Goal: Task Accomplishment & Management: Manage account settings

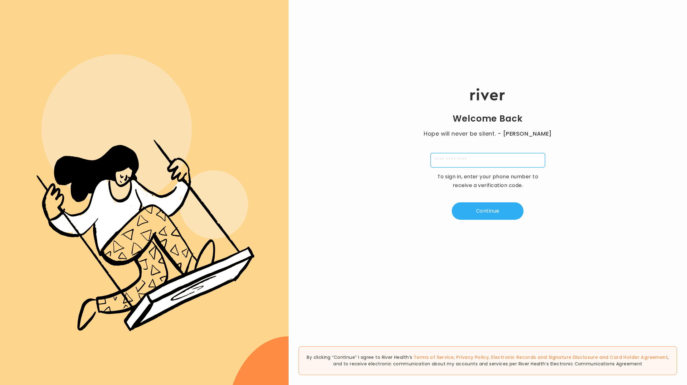
click at [479, 160] on input "tel" at bounding box center [488, 160] width 115 height 14
paste input "tel"
paste input "**********"
type input "**********"
click at [496, 208] on button "Continue" at bounding box center [488, 211] width 72 height 17
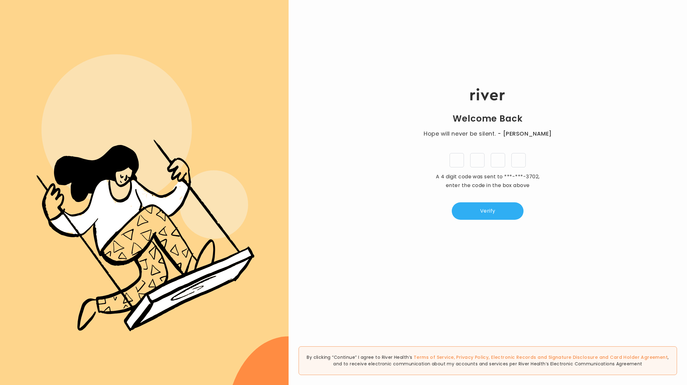
click at [454, 164] on input "tel" at bounding box center [457, 160] width 14 height 14
type input "*"
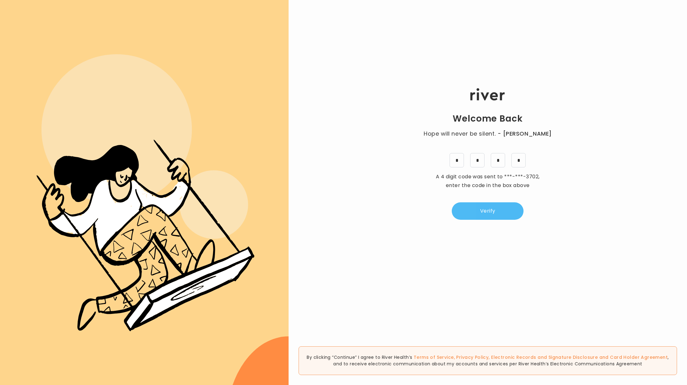
click at [477, 207] on button "Verify" at bounding box center [488, 211] width 72 height 17
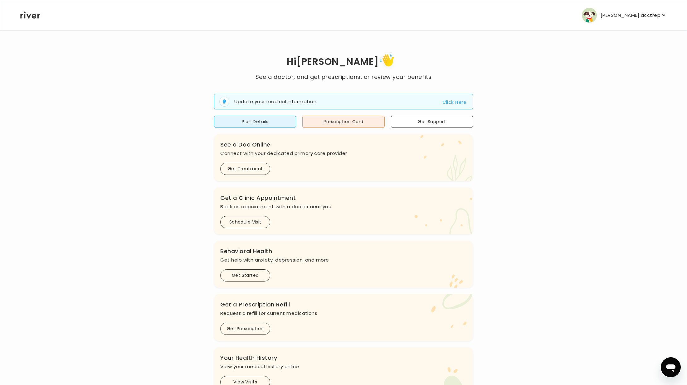
click at [632, 17] on p "[PERSON_NAME] acctrep" at bounding box center [631, 15] width 60 height 9
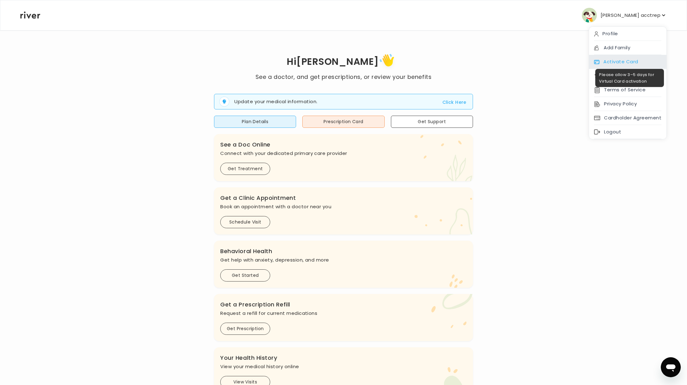
click at [620, 60] on div "Activate Card" at bounding box center [627, 62] width 77 height 14
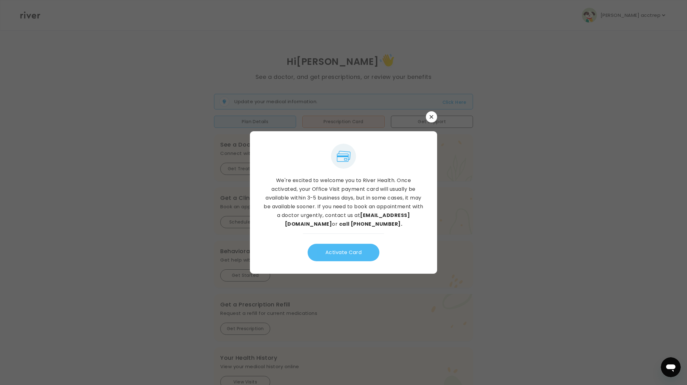
click at [349, 255] on button "Activate Card" at bounding box center [344, 252] width 72 height 17
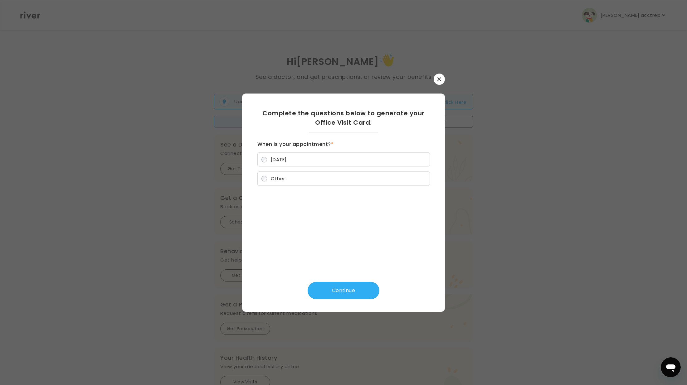
click at [307, 176] on label "Other" at bounding box center [343, 179] width 173 height 14
click at [346, 293] on button "Continue" at bounding box center [344, 290] width 72 height 17
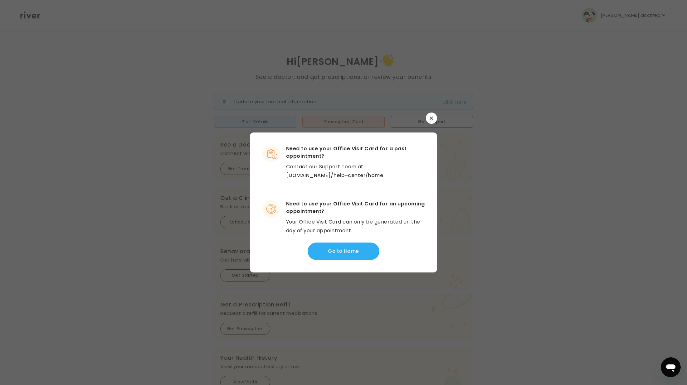
click at [383, 172] on link "[DOMAIN_NAME]/help-center/home" at bounding box center [334, 175] width 97 height 7
click at [346, 252] on button "Go to Home" at bounding box center [344, 251] width 72 height 17
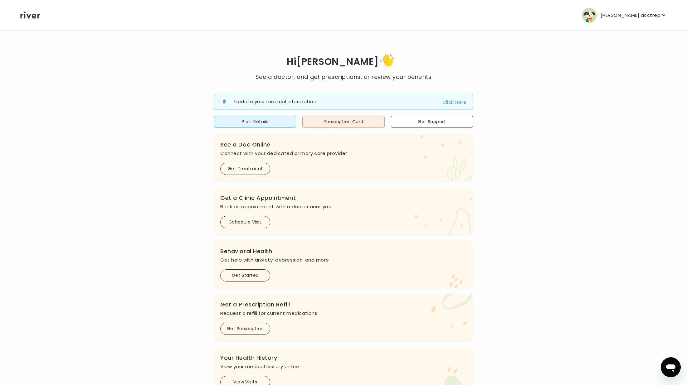
click at [615, 24] on div "[PERSON_NAME] acctrep Profile Add Family Activate Card Reimbursement Terms of S…" at bounding box center [343, 15] width 647 height 30
click at [597, 17] on img "button" at bounding box center [589, 15] width 15 height 15
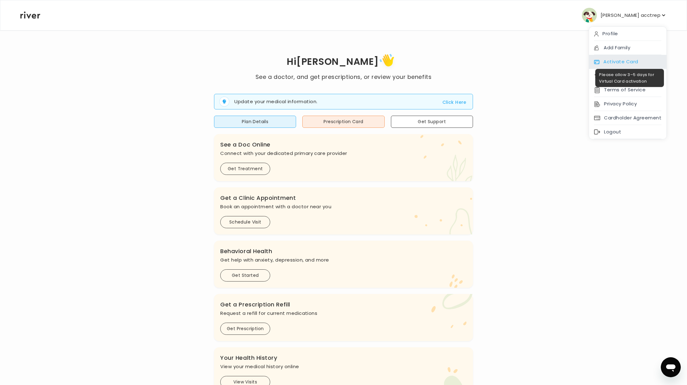
click at [608, 62] on div "Activate Card" at bounding box center [627, 62] width 77 height 14
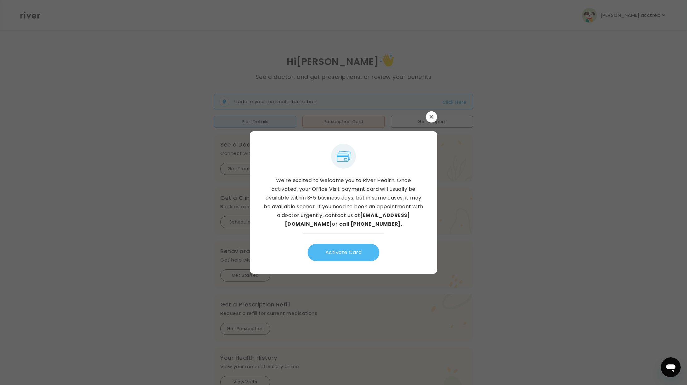
click at [341, 253] on button "Activate Card" at bounding box center [344, 252] width 72 height 17
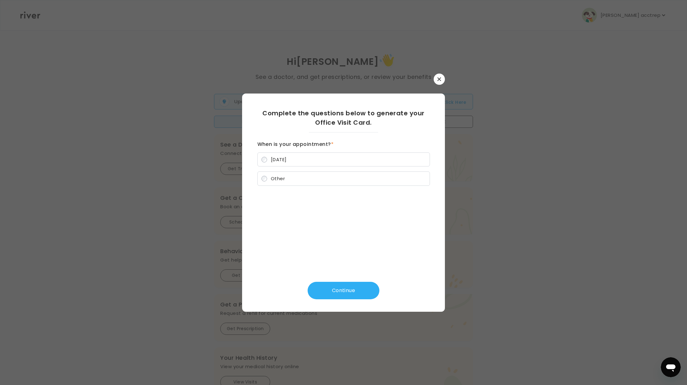
click at [309, 185] on label "Other" at bounding box center [343, 179] width 173 height 14
click at [335, 298] on button "Continue" at bounding box center [344, 290] width 72 height 17
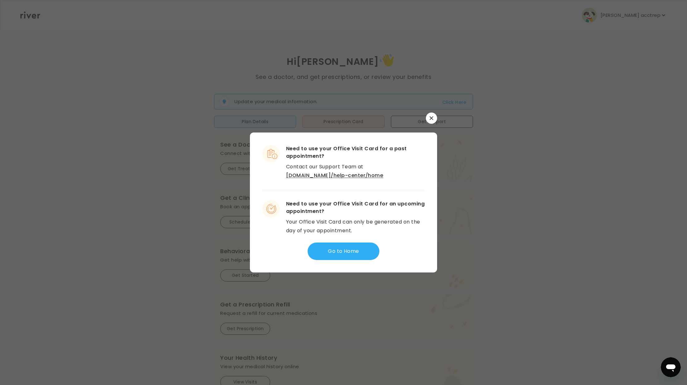
click at [431, 117] on icon "button" at bounding box center [432, 118] width 4 height 4
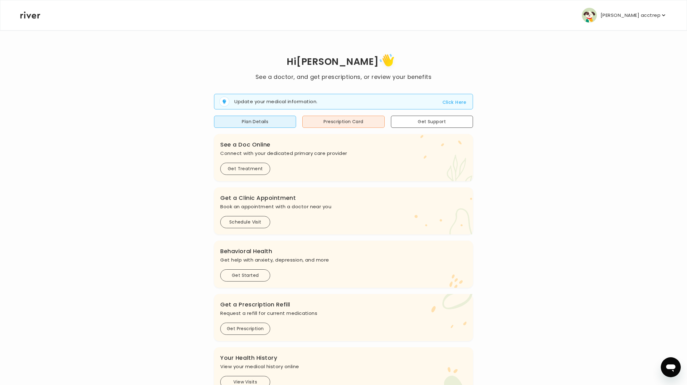
click at [644, 22] on div "[PERSON_NAME] acctrep Profile Add Family Activate Card Reimbursement Terms of S…" at bounding box center [343, 15] width 647 height 30
click at [636, 16] on p "[PERSON_NAME] acctrep" at bounding box center [631, 15] width 60 height 9
click at [615, 126] on div "Logout" at bounding box center [627, 132] width 77 height 14
